Goal: Communication & Community: Participate in discussion

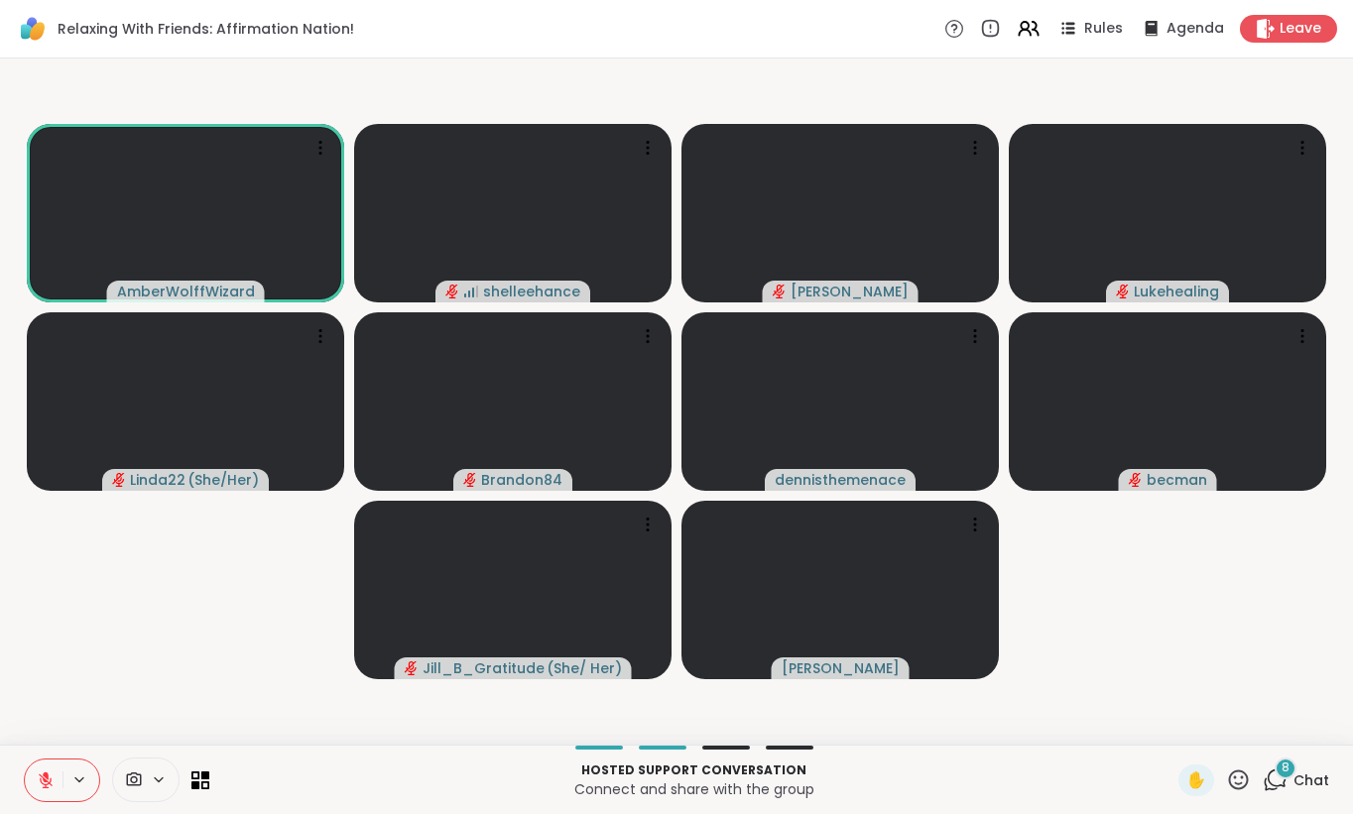
click at [32, 778] on button at bounding box center [44, 781] width 38 height 42
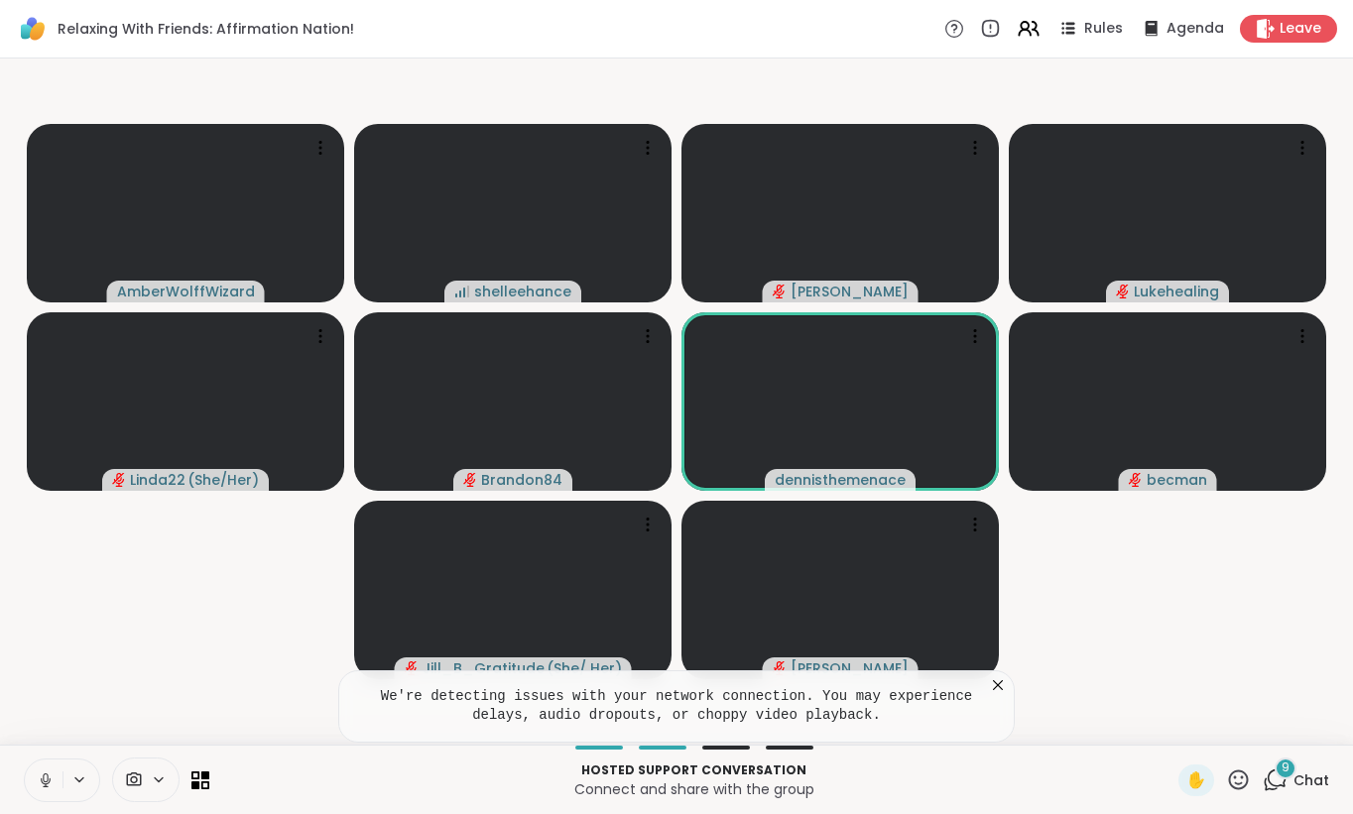
click at [35, 790] on button at bounding box center [44, 781] width 38 height 42
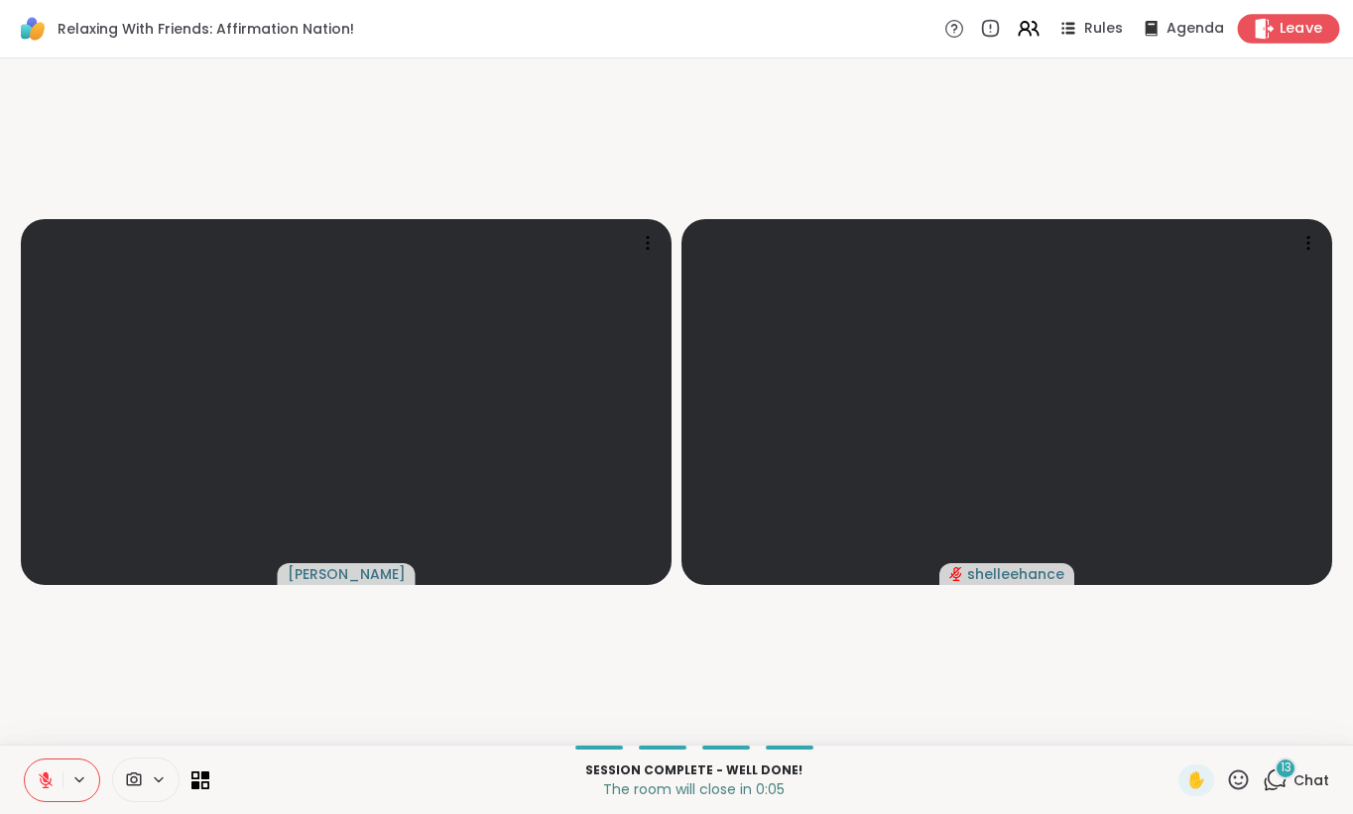
click at [1312, 38] on span "Leave" at bounding box center [1301, 29] width 44 height 21
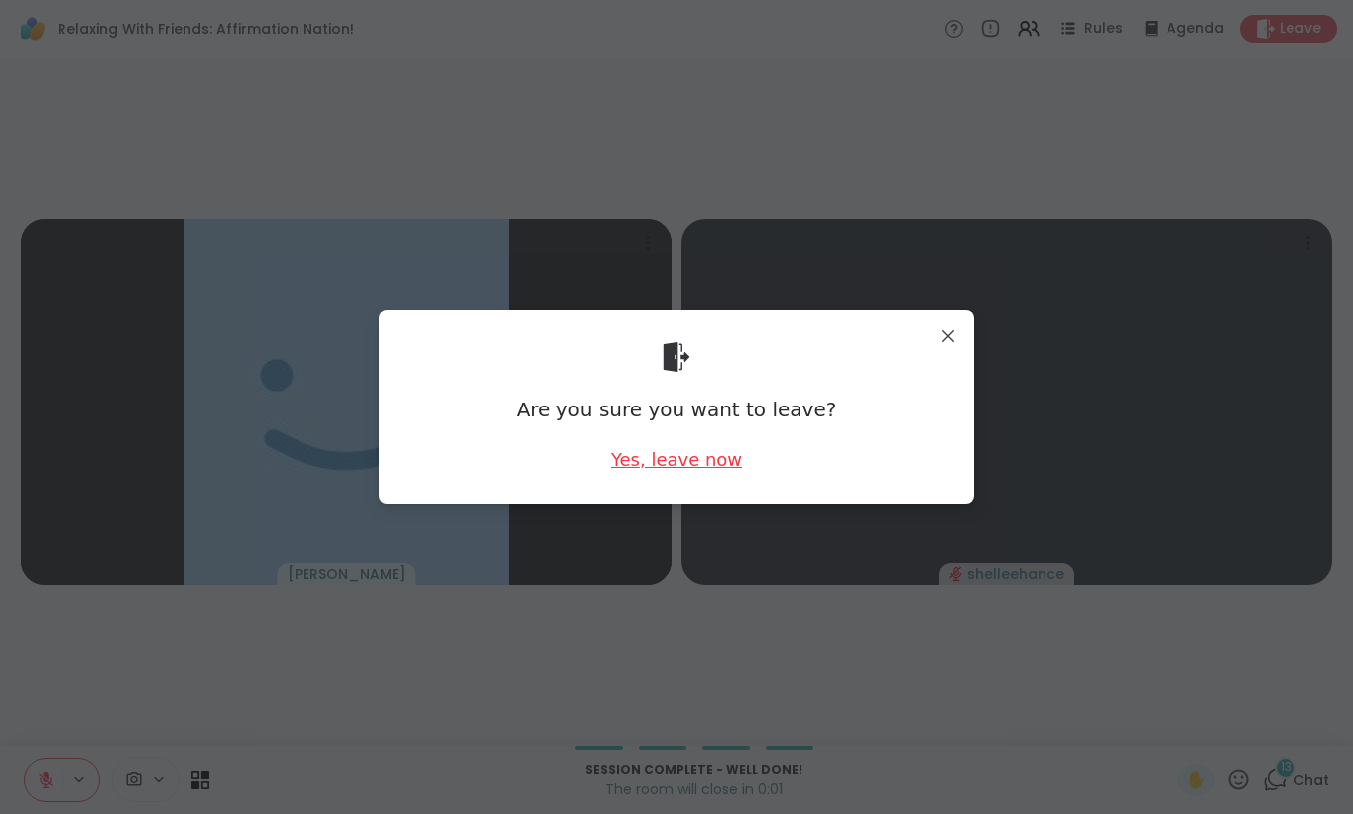
click at [683, 462] on div "Yes, leave now" at bounding box center [676, 459] width 131 height 25
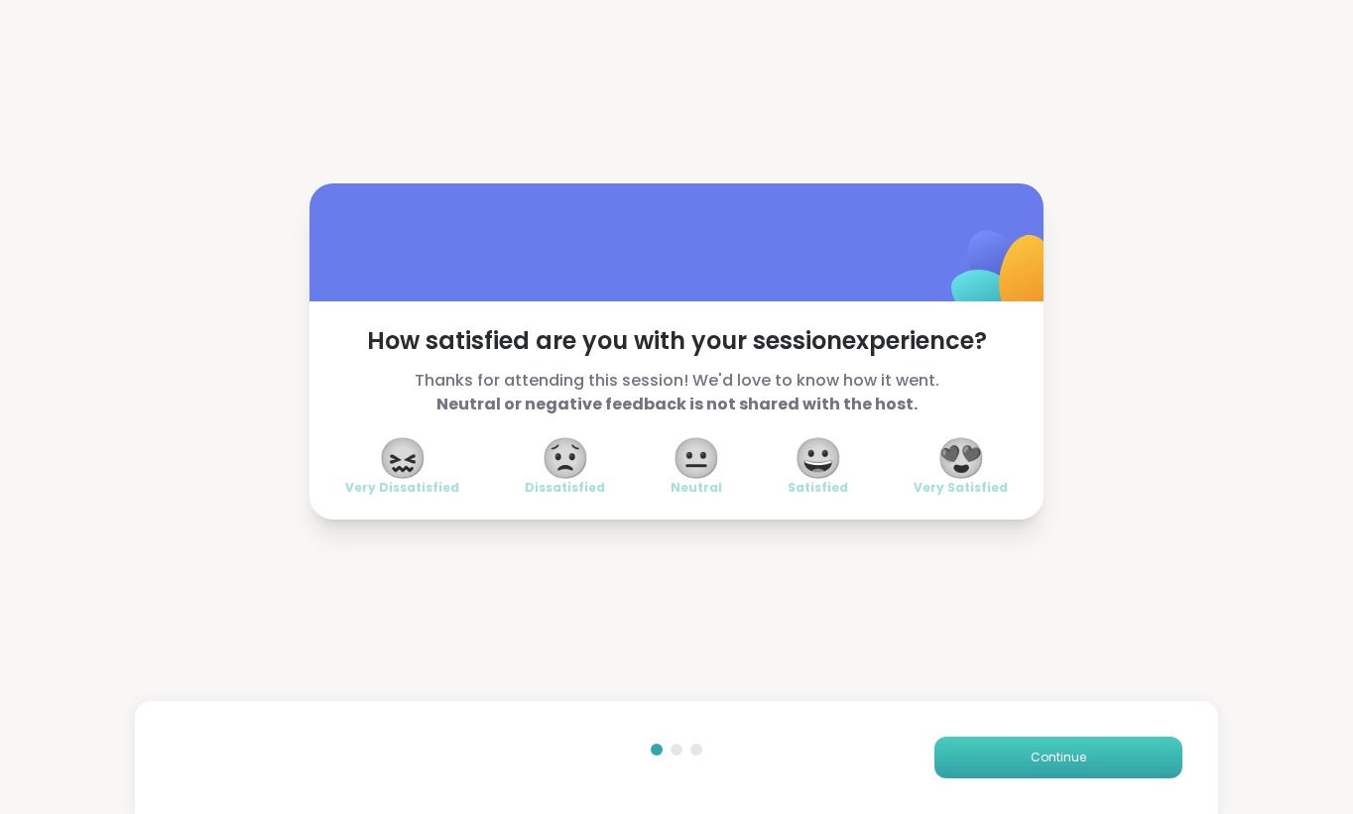
click at [1039, 770] on button "Continue" at bounding box center [1058, 758] width 248 height 42
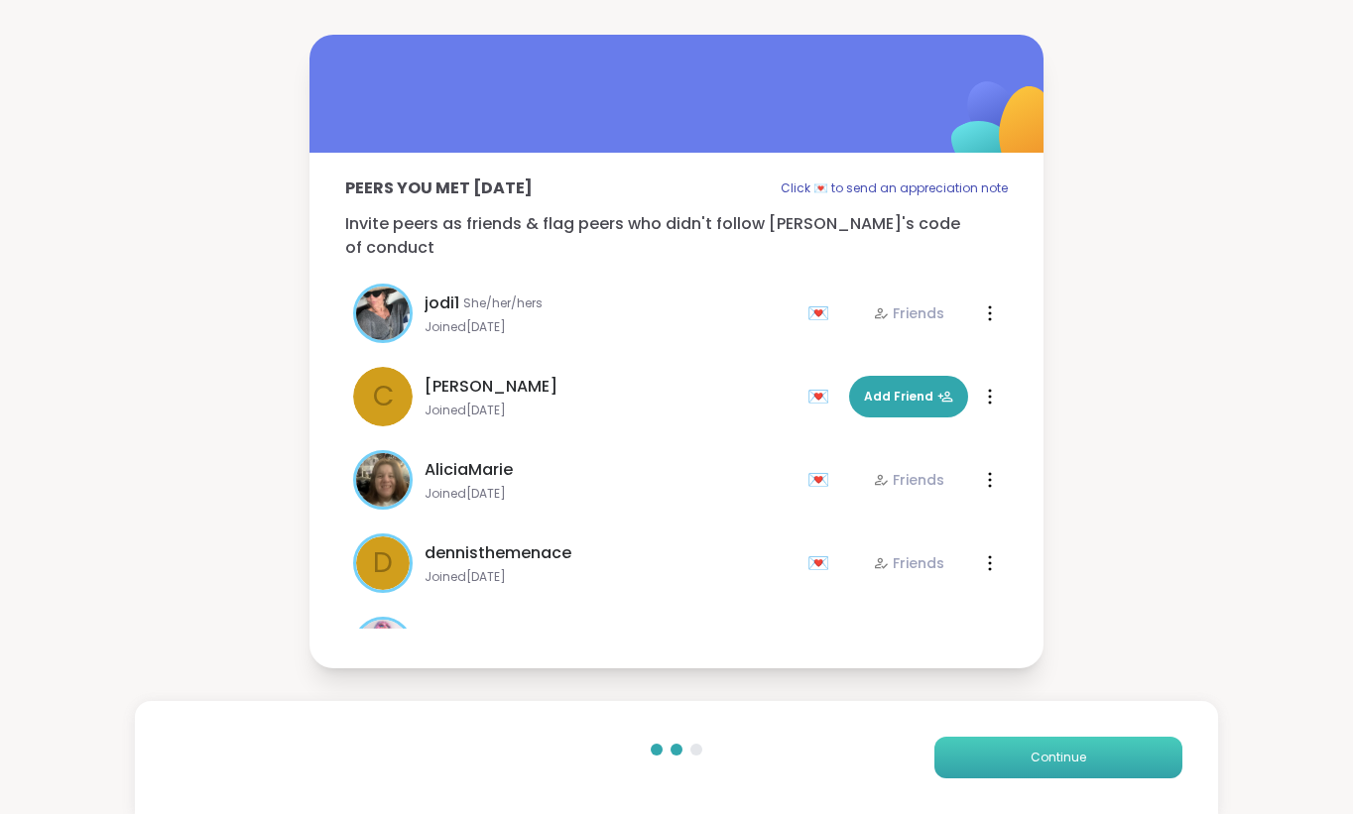
click at [1071, 767] on button "Continue" at bounding box center [1058, 758] width 248 height 42
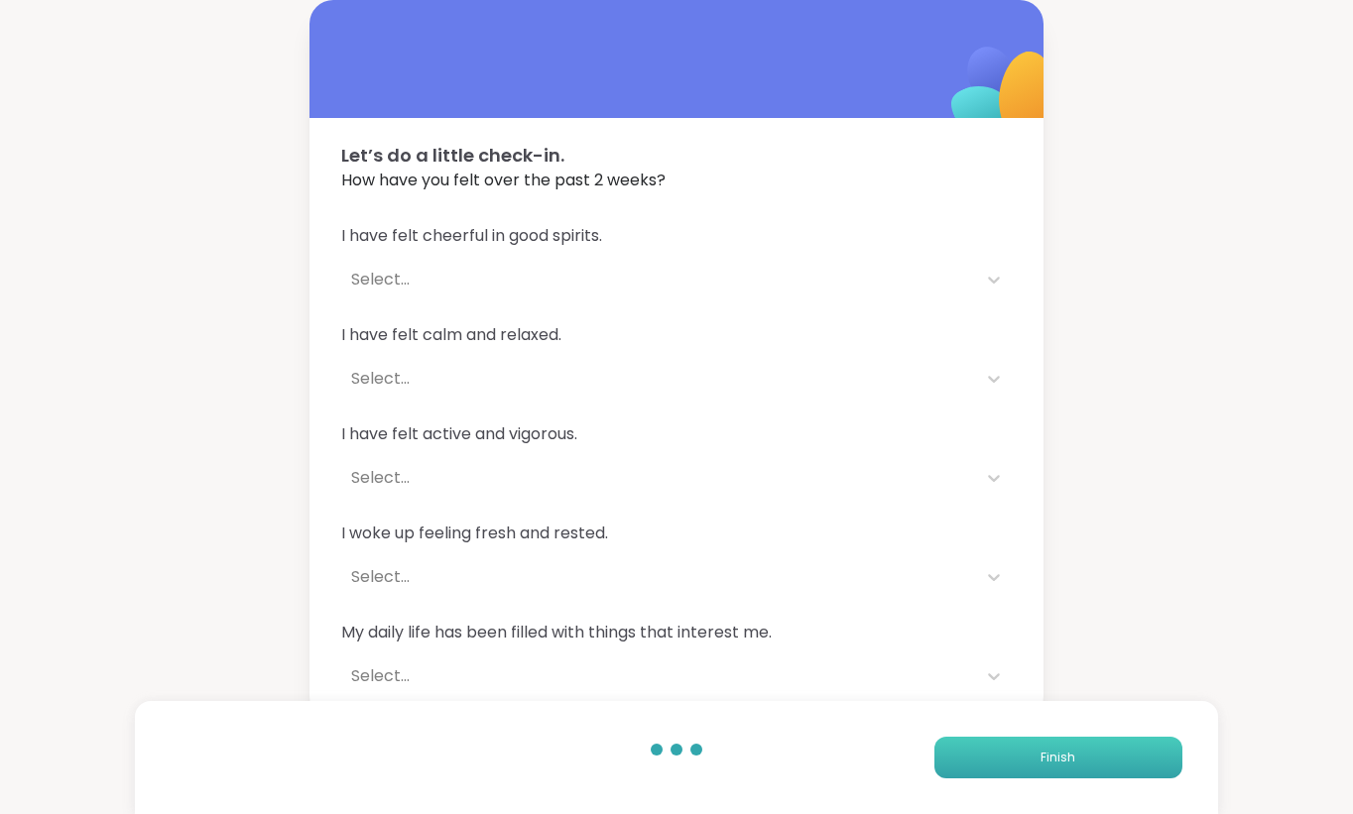
click at [1063, 767] on button "Finish" at bounding box center [1058, 758] width 248 height 42
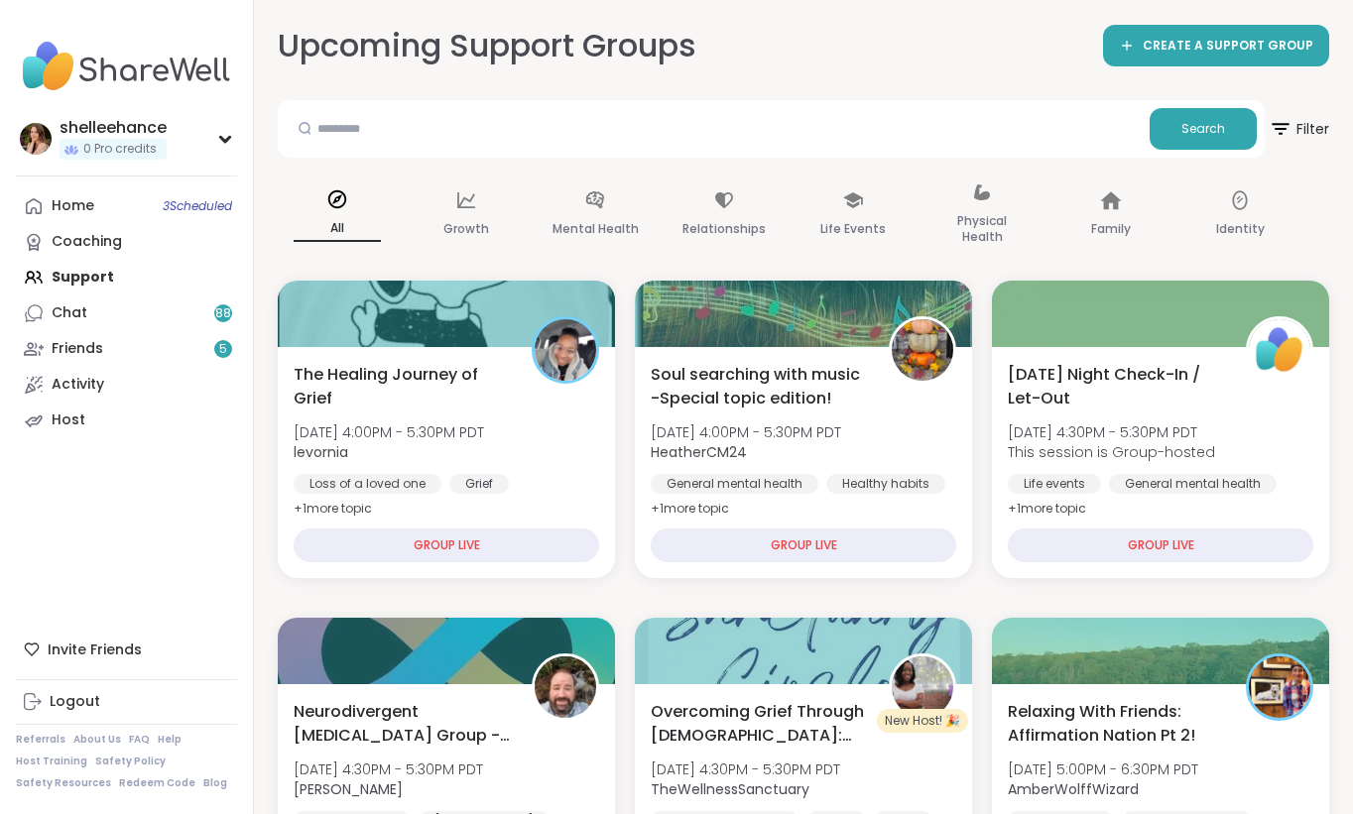
scroll to position [465, 0]
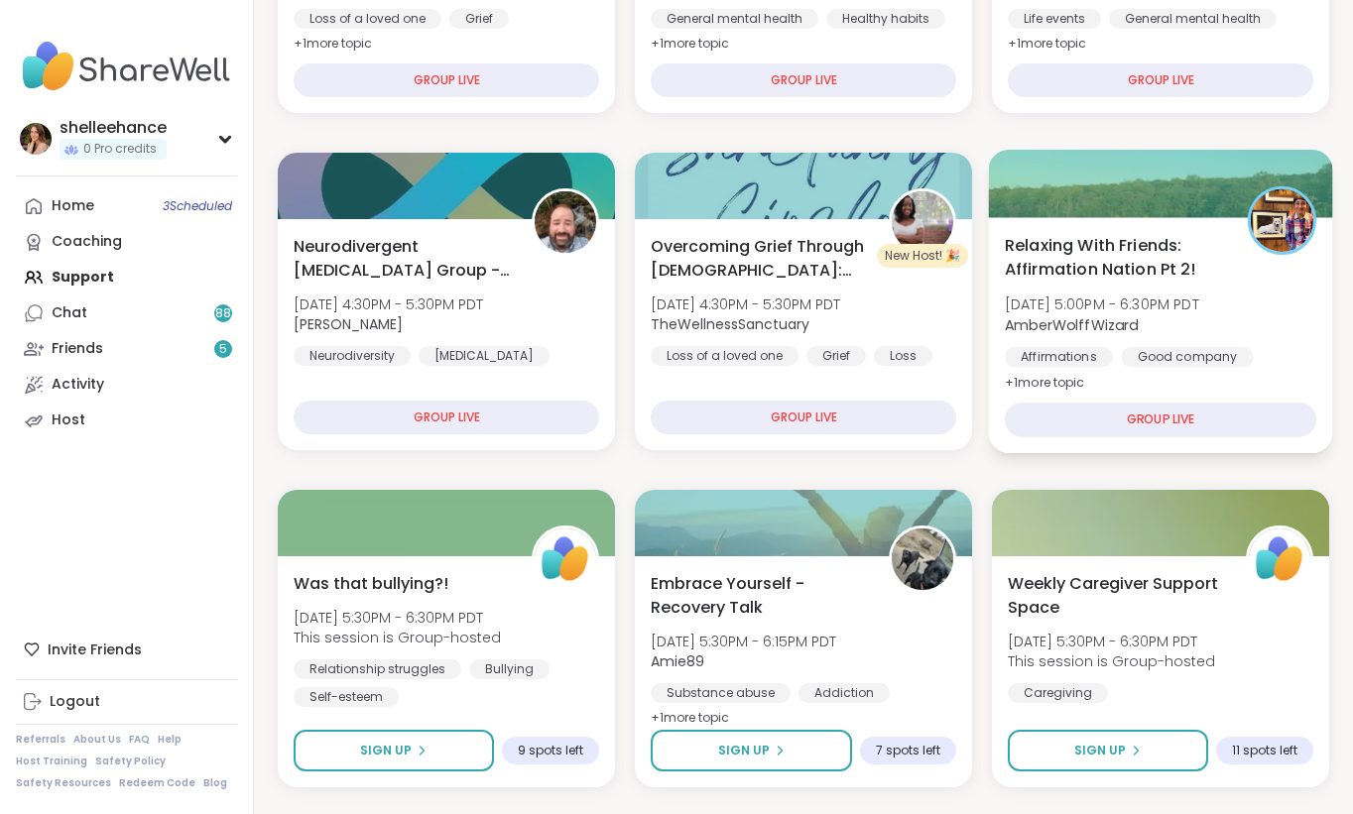
click at [1313, 322] on div "Relaxing With Friends: Affirmation Nation Pt 2! [DATE] 5:00PM - 6:30PM PDT Ambe…" at bounding box center [1160, 314] width 311 height 162
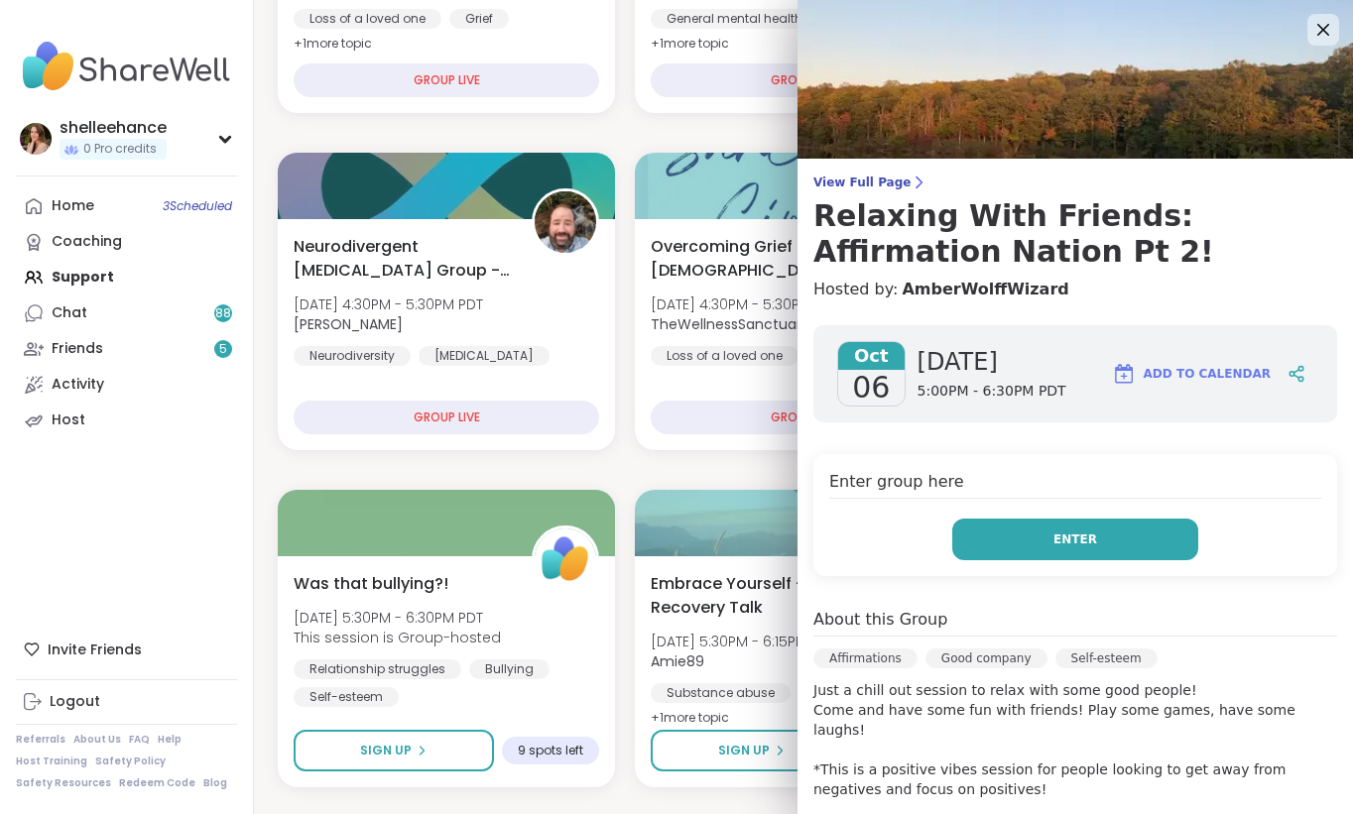
click at [1007, 548] on button "Enter" at bounding box center [1075, 540] width 246 height 42
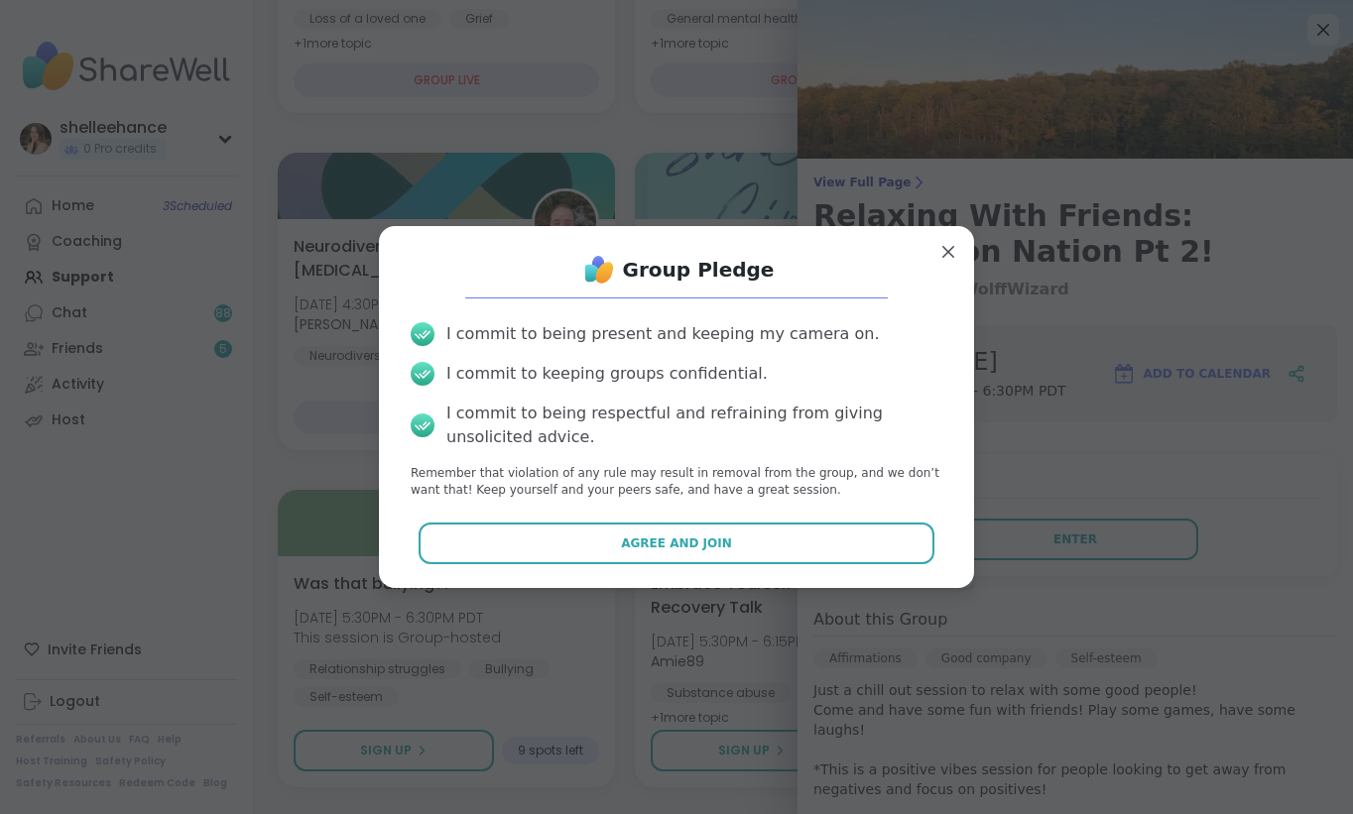
click at [587, 553] on button "Agree and Join" at bounding box center [677, 544] width 517 height 42
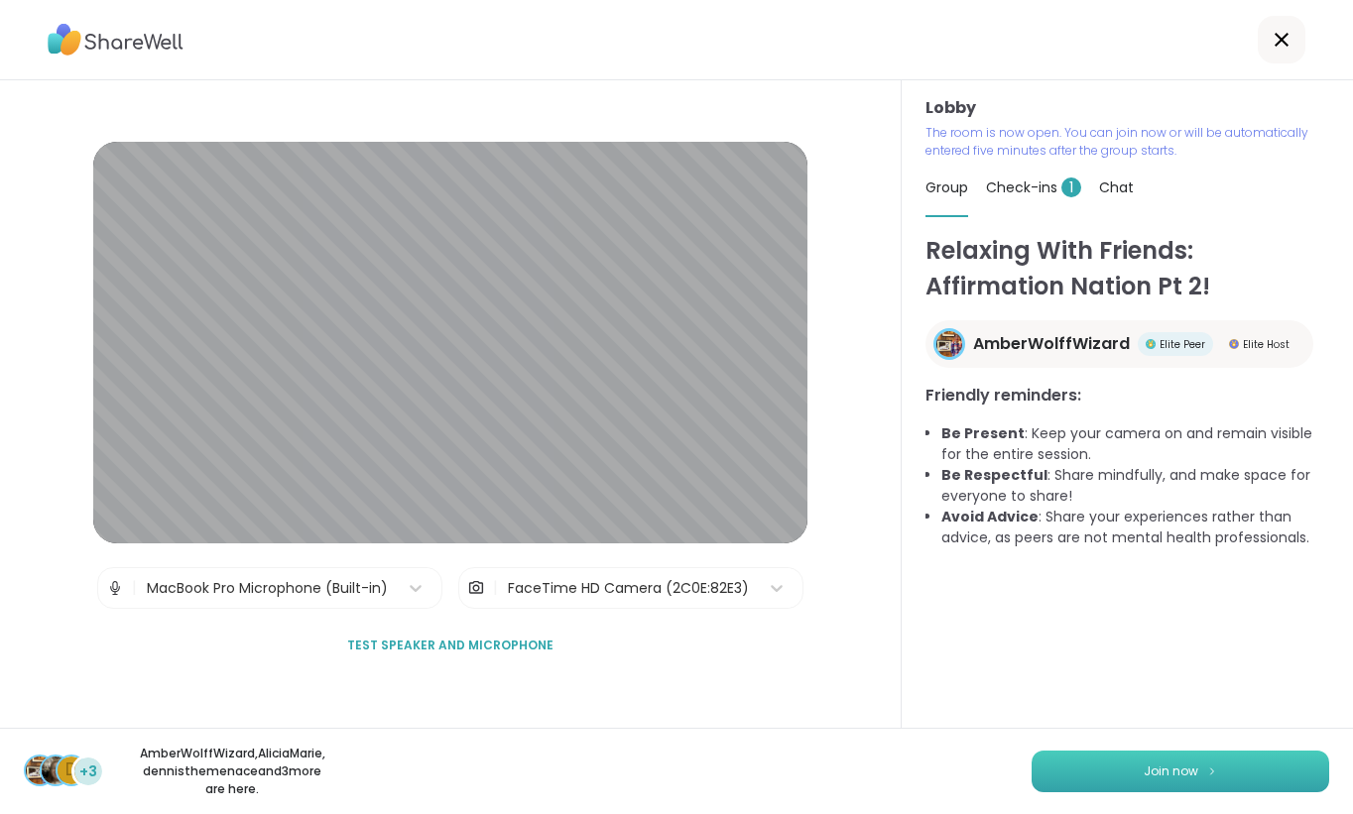
click at [1161, 770] on span "Join now" at bounding box center [1171, 772] width 55 height 18
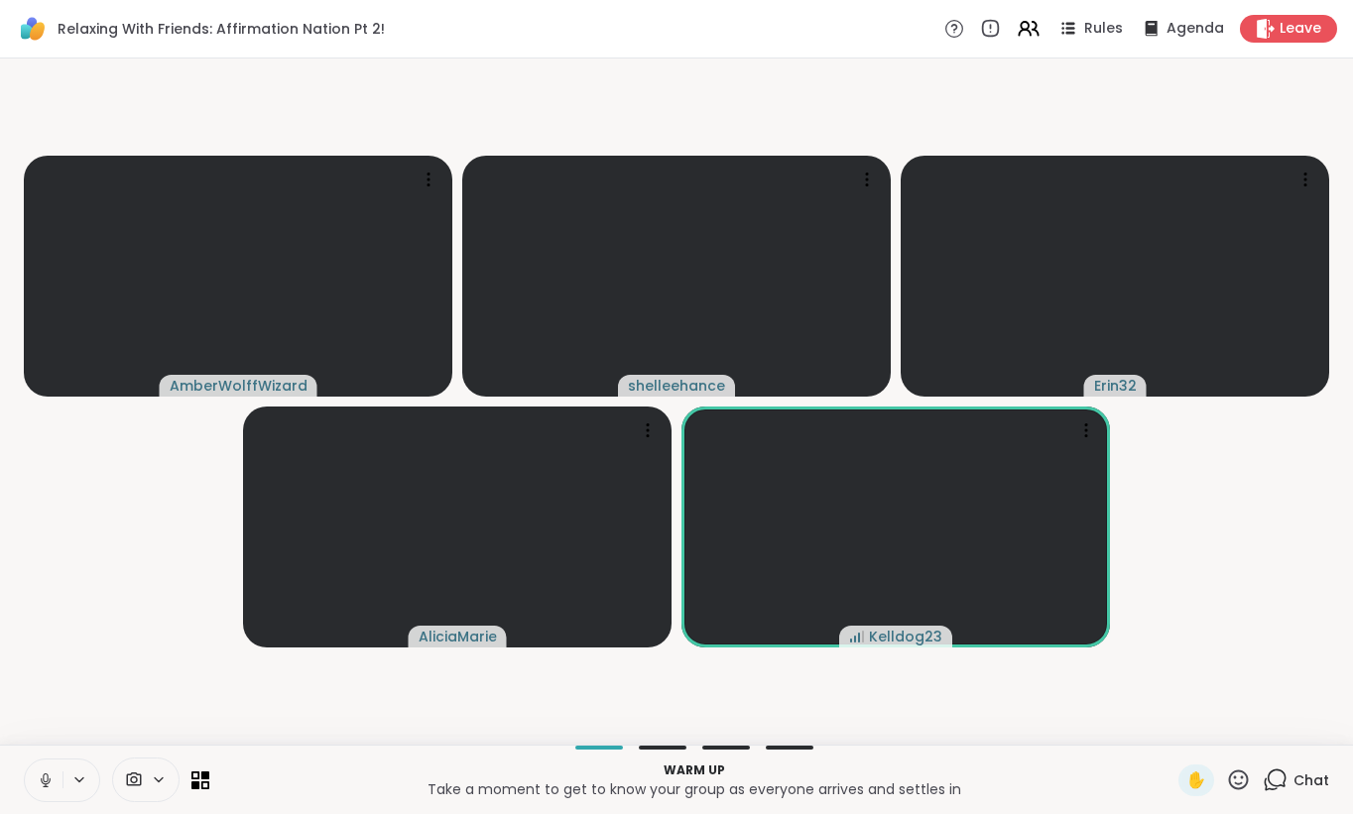
click at [37, 780] on icon at bounding box center [46, 781] width 18 height 18
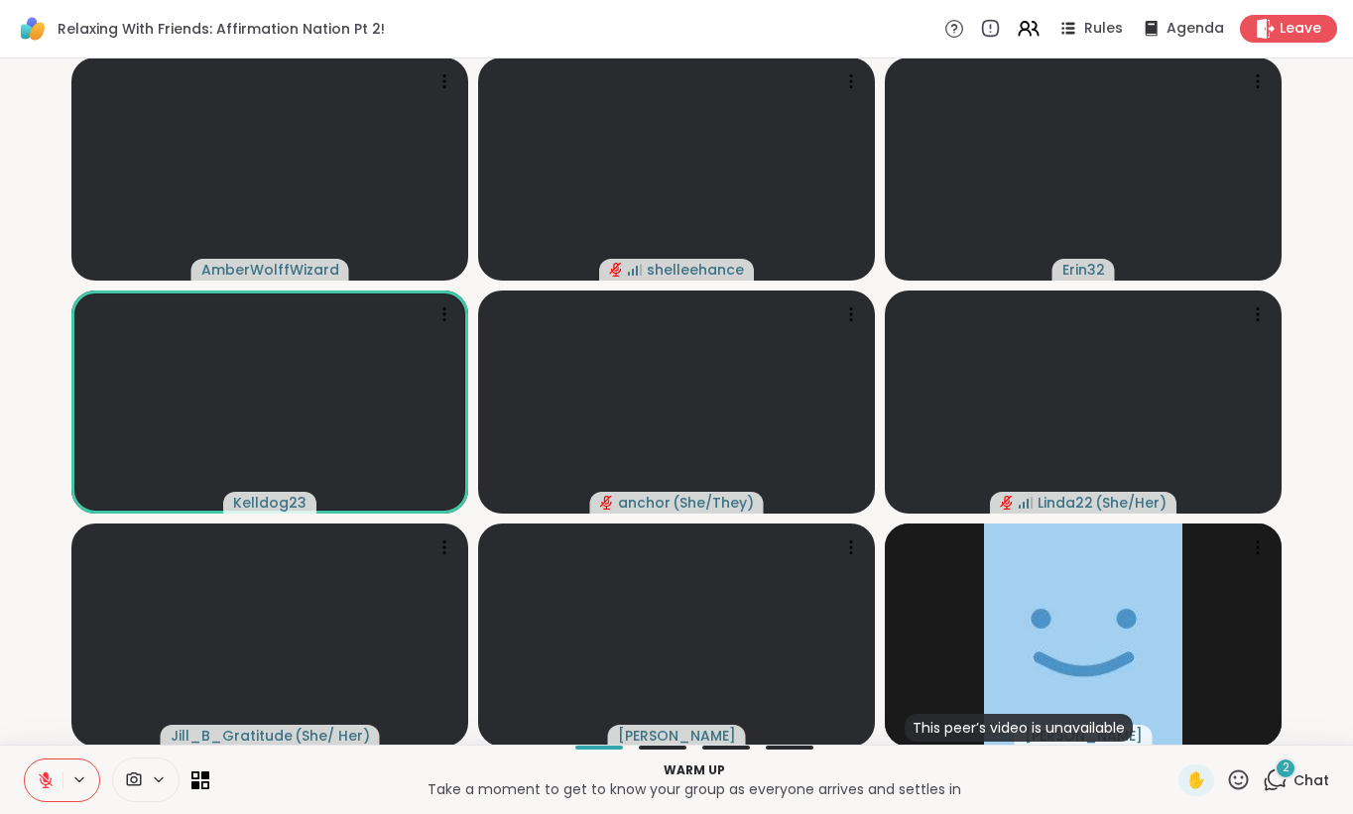
click at [567, 28] on div "Relaxing With Friends: Affirmation Nation Pt 2! Rules Agenda Leave" at bounding box center [676, 29] width 1353 height 59
